Goal: Transaction & Acquisition: Purchase product/service

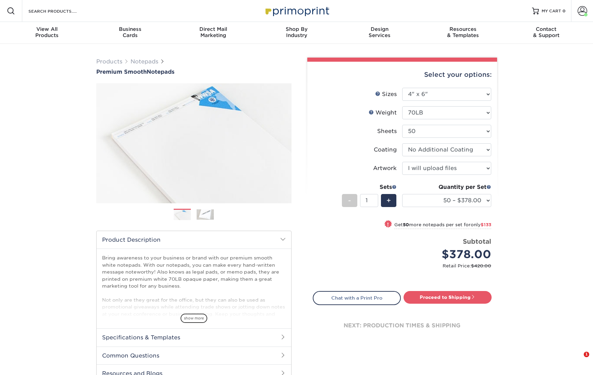
select select "4.00x6.00"
select select "upload"
select select "100 – $511.00"
click at [459, 298] on link "Proceed to Shipping" at bounding box center [448, 297] width 88 height 12
type input "Set 1"
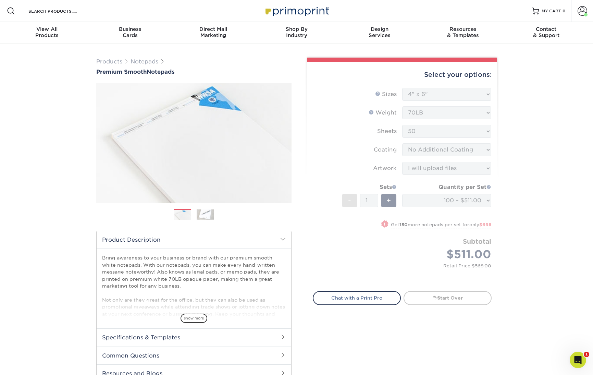
select select "adfb3ac4-c820-4ffe-94f5-dac4a296371c"
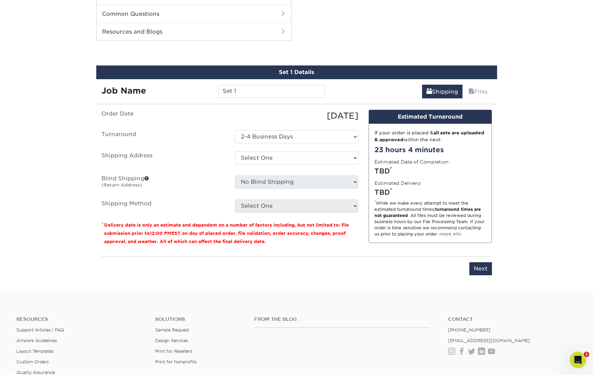
scroll to position [349, 0]
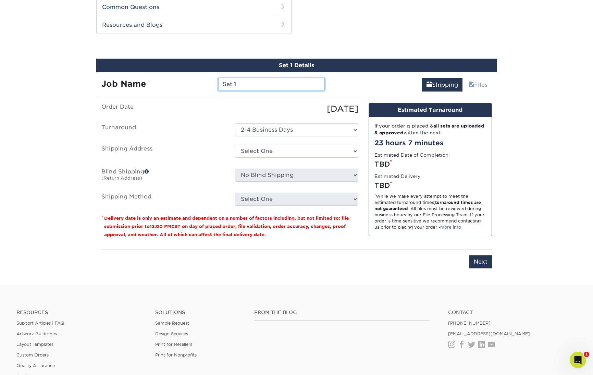
drag, startPoint x: 243, startPoint y: 83, endPoint x: 205, endPoint y: 82, distance: 38.7
click at [205, 82] on div "Job Name Set 1" at bounding box center [213, 84] width 234 height 13
click at [277, 85] on input "EACTX Notepads" at bounding box center [271, 84] width 107 height 13
type input "EACTX Notepads"
select select "116928"
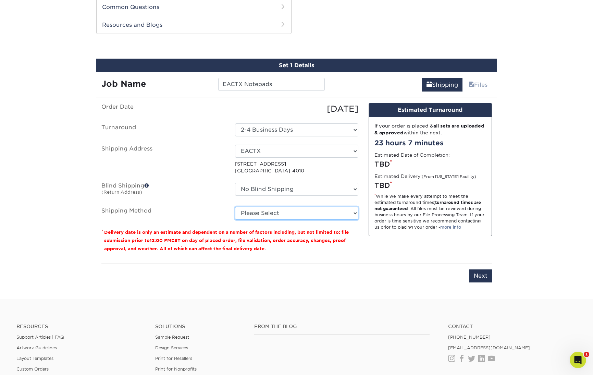
select select "03"
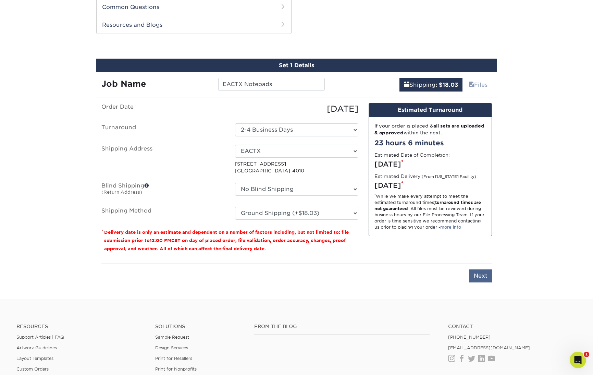
click at [481, 279] on input "Next" at bounding box center [481, 275] width 23 height 13
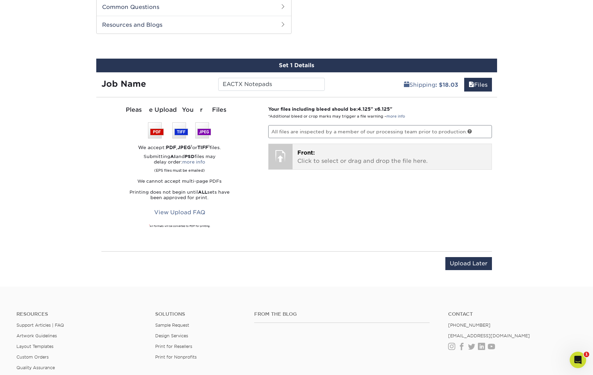
click at [293, 159] on div "Front: Click to select or drag and drop the file here. Choose file" at bounding box center [392, 156] width 199 height 25
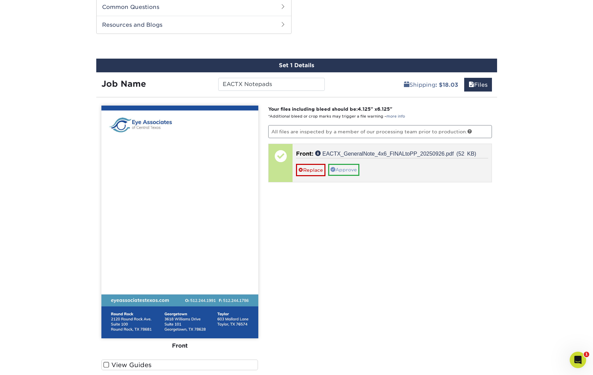
click at [343, 169] on link "Approve" at bounding box center [343, 170] width 31 height 12
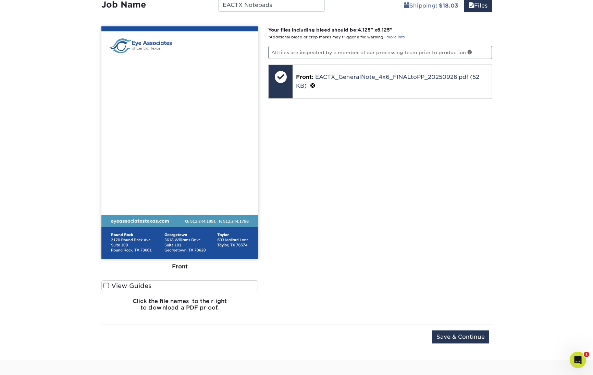
scroll to position [427, 0]
click at [105, 286] on span at bounding box center [107, 286] width 6 height 7
click at [0, 0] on input "View Guides" at bounding box center [0, 0] width 0 height 0
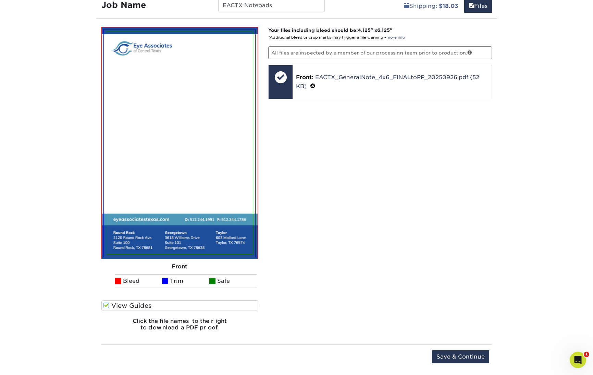
click at [105, 286] on ul "Bleed Trim Safe" at bounding box center [179, 281] width 157 height 14
click at [108, 307] on span at bounding box center [107, 305] width 6 height 7
click at [0, 0] on input "View Guides" at bounding box center [0, 0] width 0 height 0
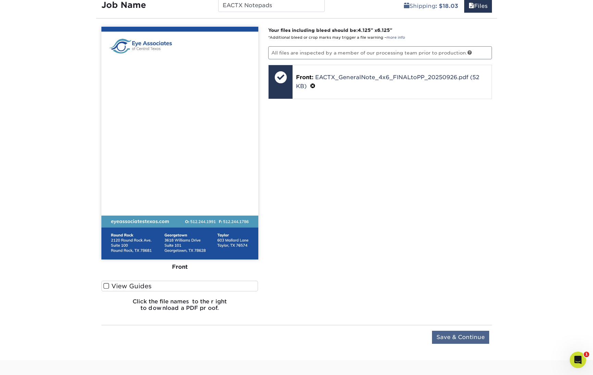
click at [461, 337] on input "Save & Continue" at bounding box center [460, 337] width 57 height 13
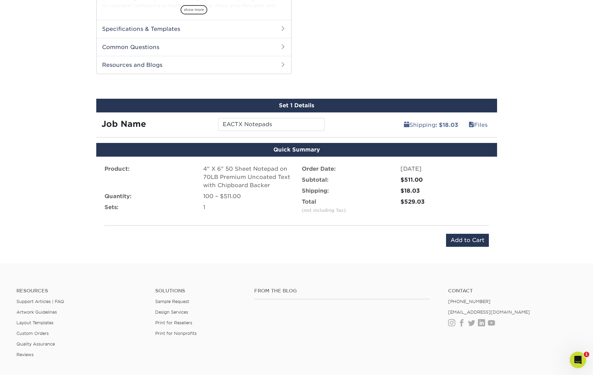
scroll to position [308, 0]
click at [470, 238] on input "Add to Cart" at bounding box center [467, 240] width 43 height 13
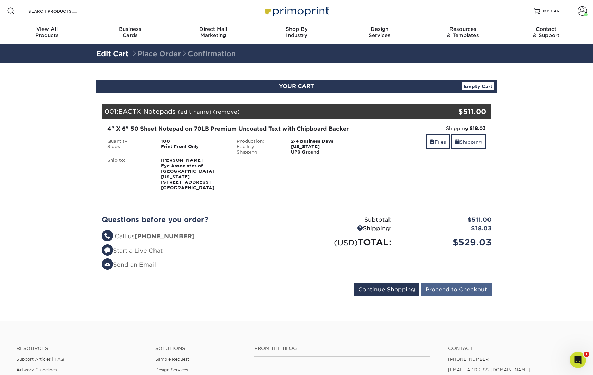
click at [479, 285] on input "Proceed to Checkout" at bounding box center [456, 289] width 71 height 13
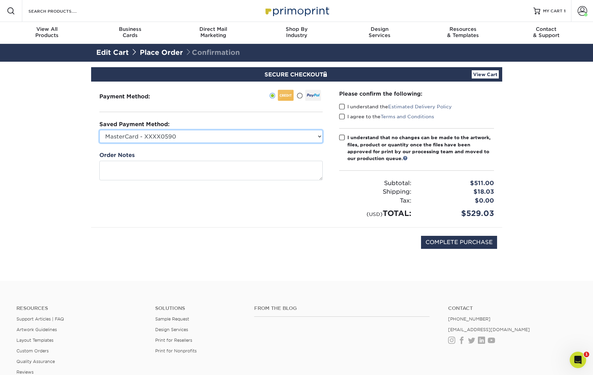
select select "51627"
drag, startPoint x: 342, startPoint y: 106, endPoint x: 342, endPoint y: 113, distance: 6.5
click at [342, 106] on span at bounding box center [342, 107] width 6 height 7
click at [0, 0] on input "I understand the Estimated Delivery Policy" at bounding box center [0, 0] width 0 height 0
click at [342, 115] on span at bounding box center [342, 116] width 6 height 7
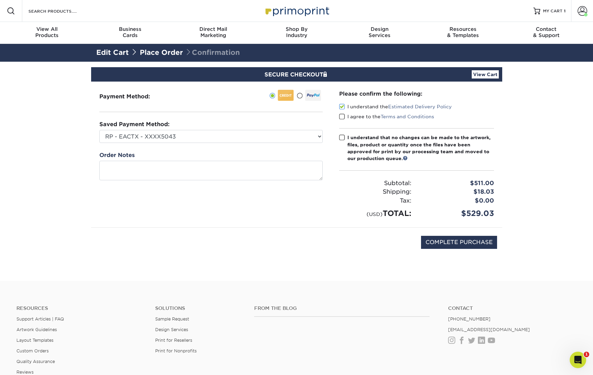
click at [0, 0] on input "I agree to the Terms and Conditions" at bounding box center [0, 0] width 0 height 0
drag, startPoint x: 343, startPoint y: 137, endPoint x: 361, endPoint y: 160, distance: 28.8
click at [343, 137] on span at bounding box center [342, 137] width 6 height 7
click at [0, 0] on input "I understand that no changes can be made to the artwork, files, product or quan…" at bounding box center [0, 0] width 0 height 0
click at [448, 239] on input "COMPLETE PURCHASE" at bounding box center [459, 242] width 76 height 13
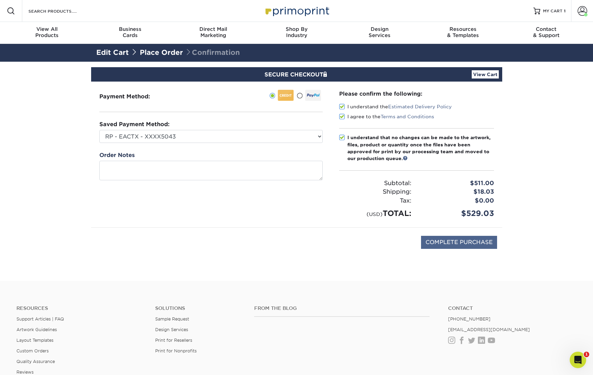
type input "PROCESSING, PLEASE WAIT..."
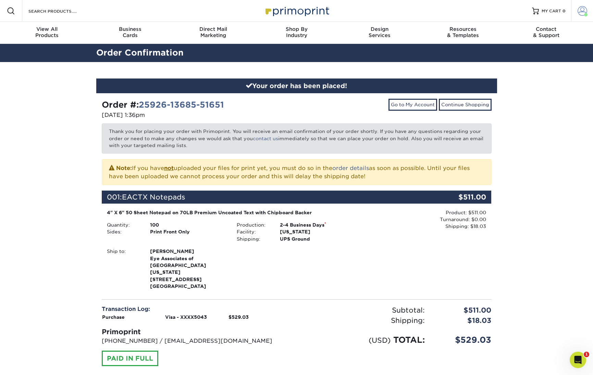
click at [582, 13] on span at bounding box center [583, 11] width 10 height 10
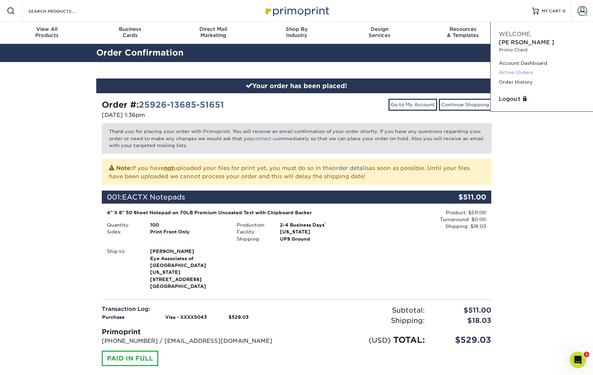
click at [520, 68] on link "Active Orders" at bounding box center [542, 72] width 86 height 9
